Goal: Task Accomplishment & Management: Manage account settings

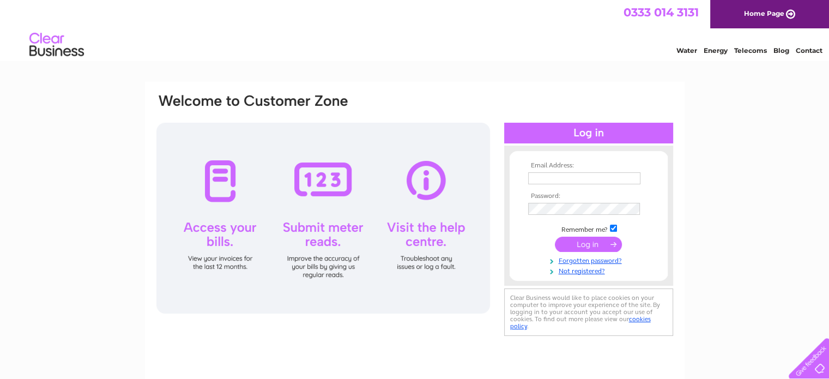
type input "sales@caledonianclothing.co.uk"
click at [589, 241] on input "submit" at bounding box center [588, 244] width 67 height 15
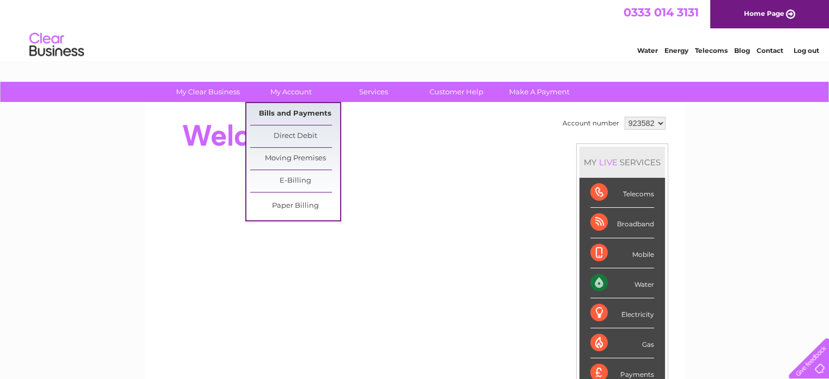
click at [281, 115] on link "Bills and Payments" at bounding box center [295, 114] width 90 height 22
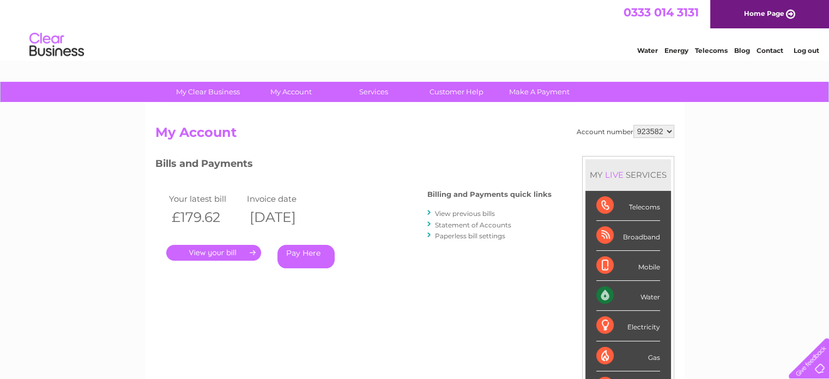
click at [235, 250] on link "." at bounding box center [213, 253] width 95 height 16
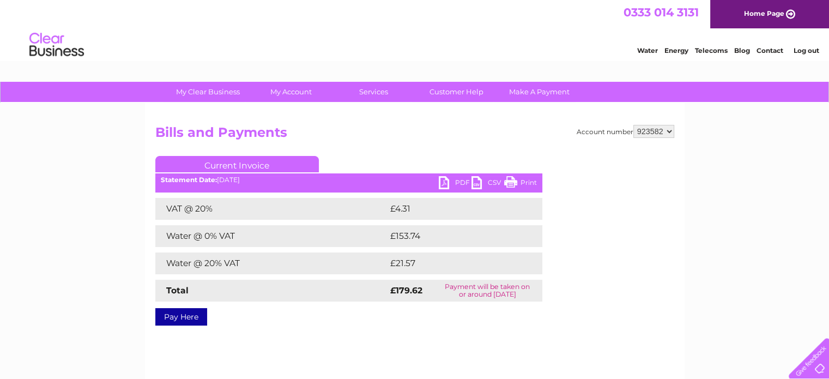
click at [459, 180] on link "PDF" at bounding box center [455, 184] width 33 height 16
